Goal: Task Accomplishment & Management: Use online tool/utility

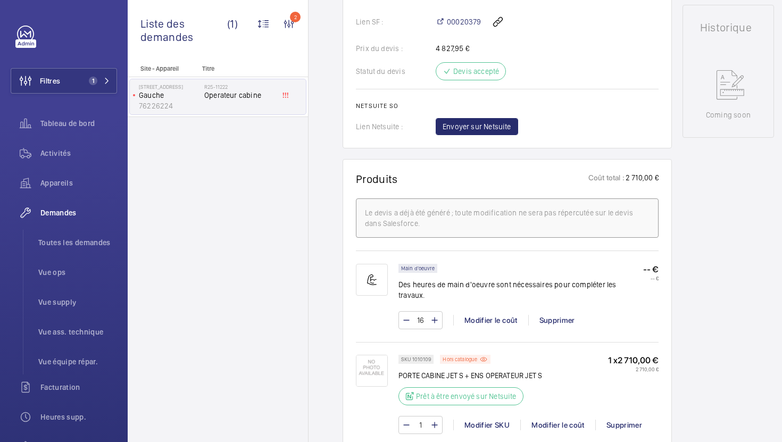
scroll to position [589, 0]
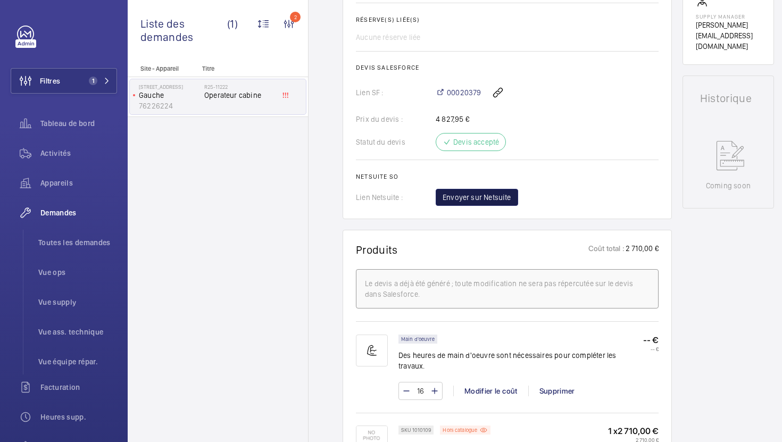
click at [491, 203] on span "Envoyer sur Netsuite" at bounding box center [477, 197] width 69 height 11
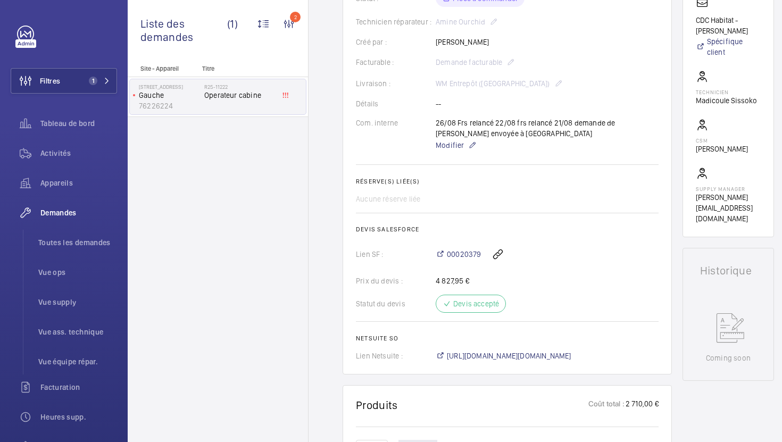
scroll to position [254, 0]
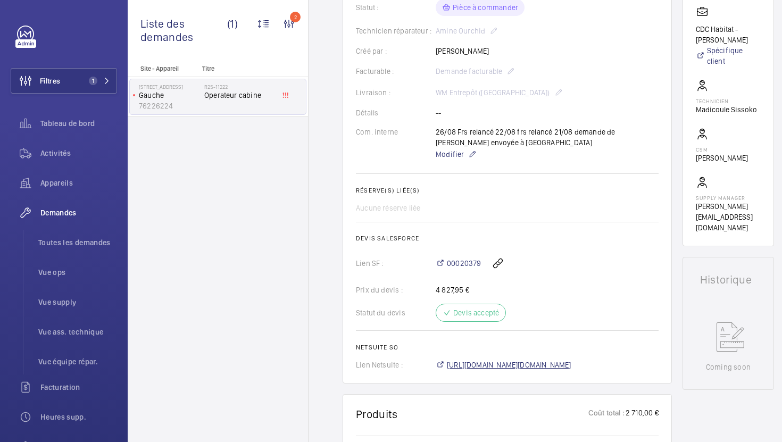
click at [555, 365] on span "[URL][DOMAIN_NAME][DOMAIN_NAME]" at bounding box center [509, 365] width 125 height 11
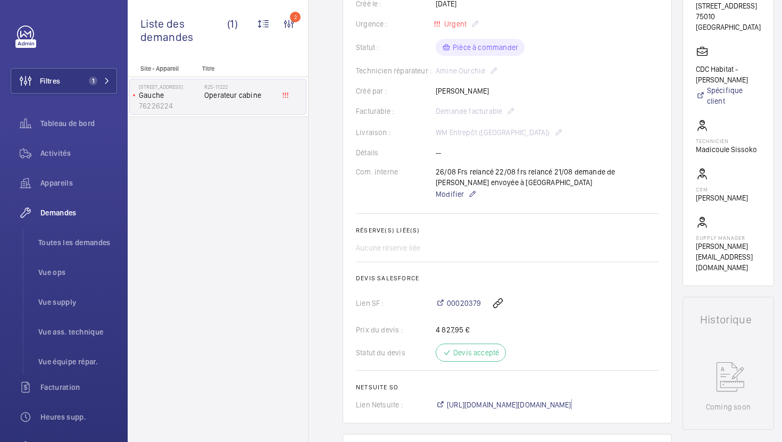
scroll to position [125, 0]
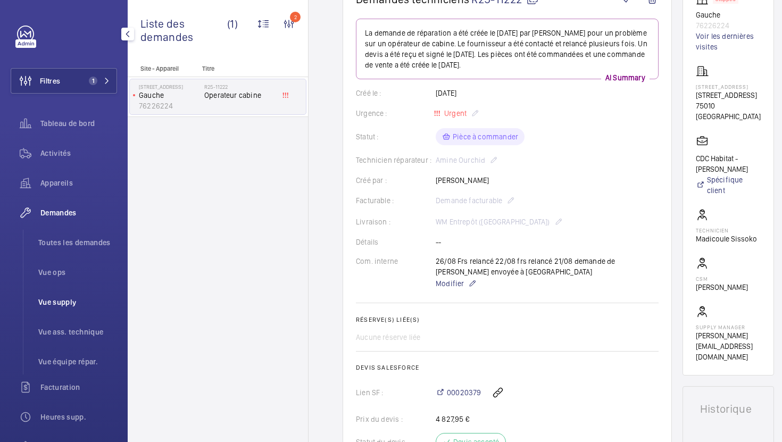
click at [65, 305] on span "Vue supply" at bounding box center [77, 302] width 79 height 11
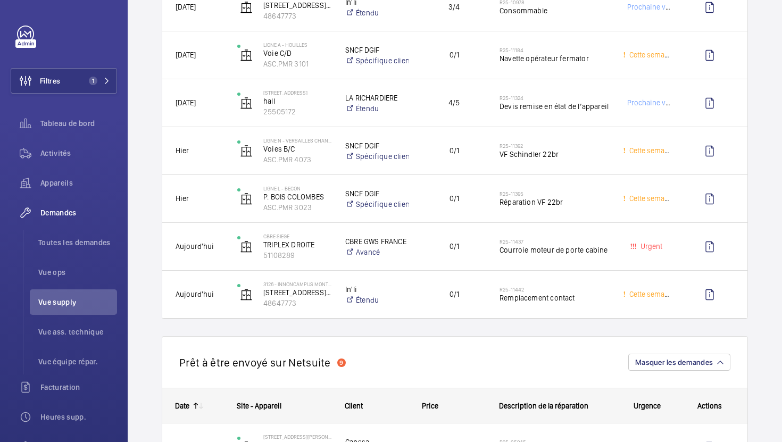
scroll to position [520, 0]
